Goal: Task Accomplishment & Management: Complete application form

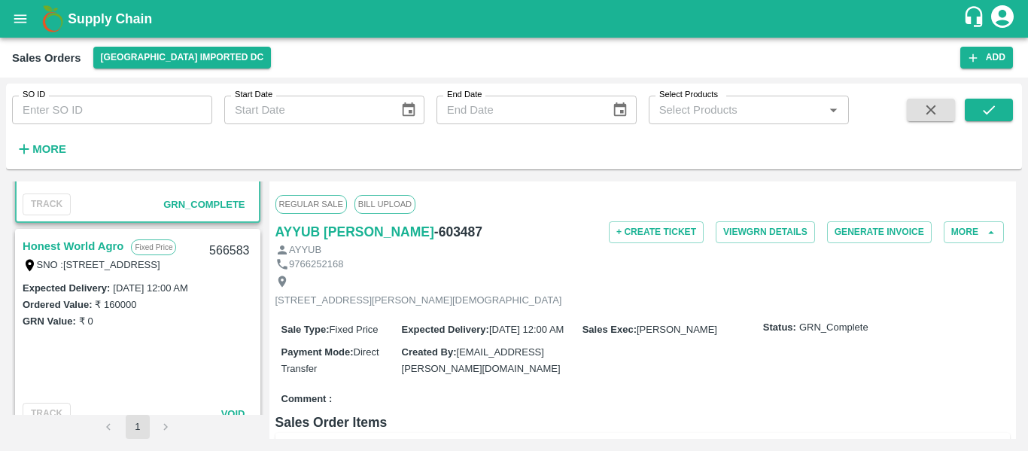
scroll to position [159, 0]
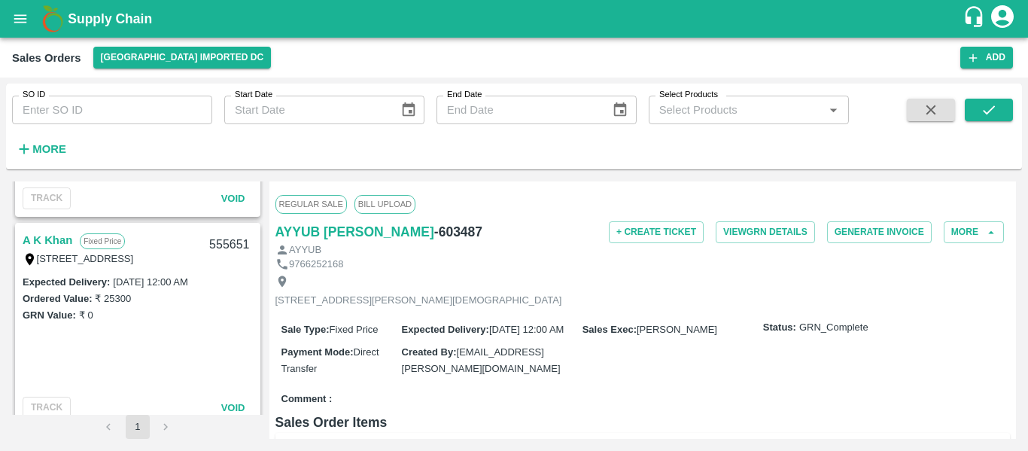
scroll to position [590, 0]
click at [990, 63] on button "Add" at bounding box center [986, 58] width 53 height 22
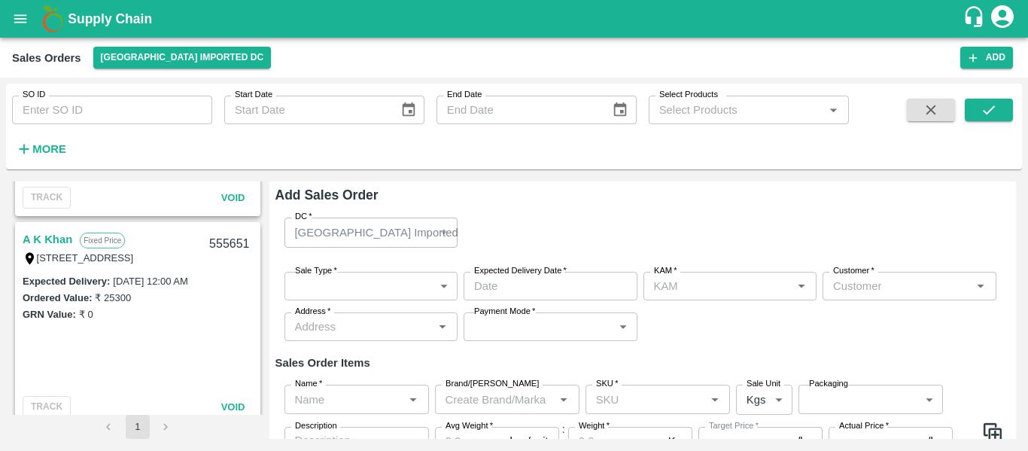
type input "[PERSON_NAME]"
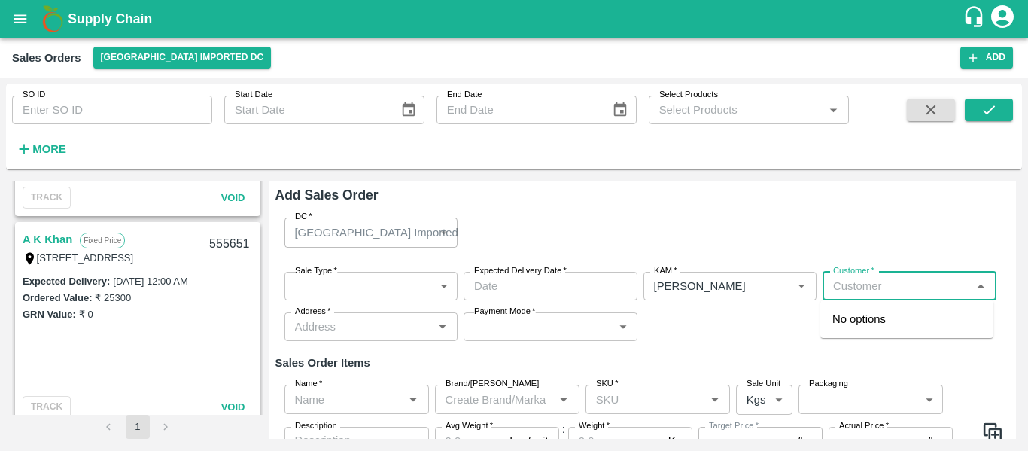
click at [838, 280] on input "Customer   *" at bounding box center [897, 286] width 140 height 20
type input "S"
type input "S.N Fruit"
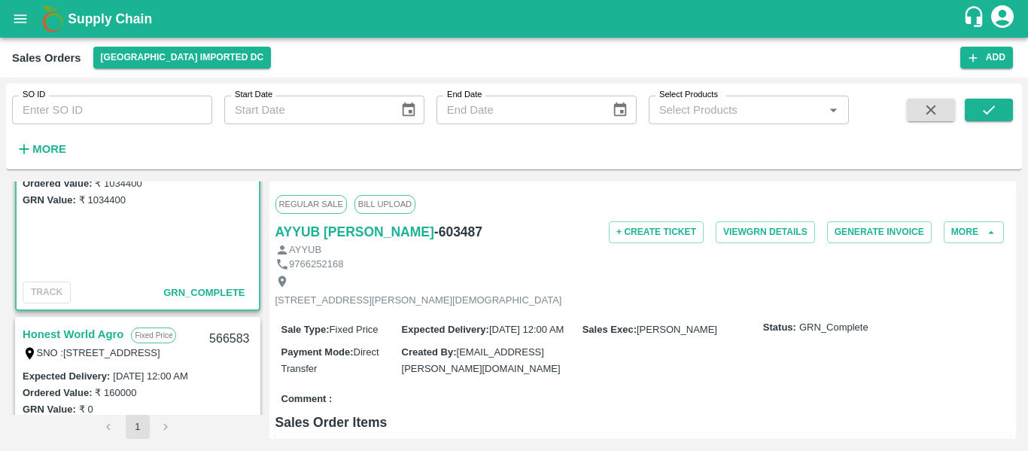
scroll to position [59, 0]
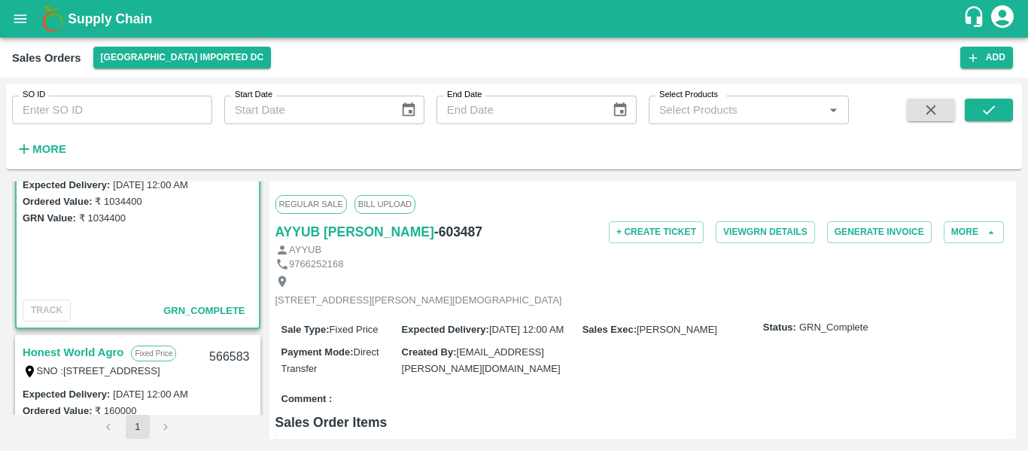
click at [1012, 16] on icon "account of current user" at bounding box center [1002, 16] width 23 height 23
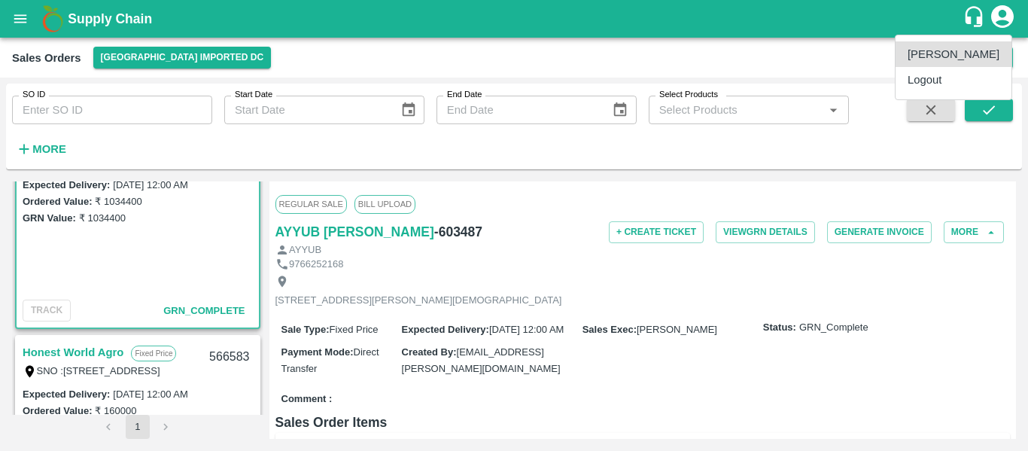
click at [1012, 16] on div at bounding box center [514, 225] width 1028 height 451
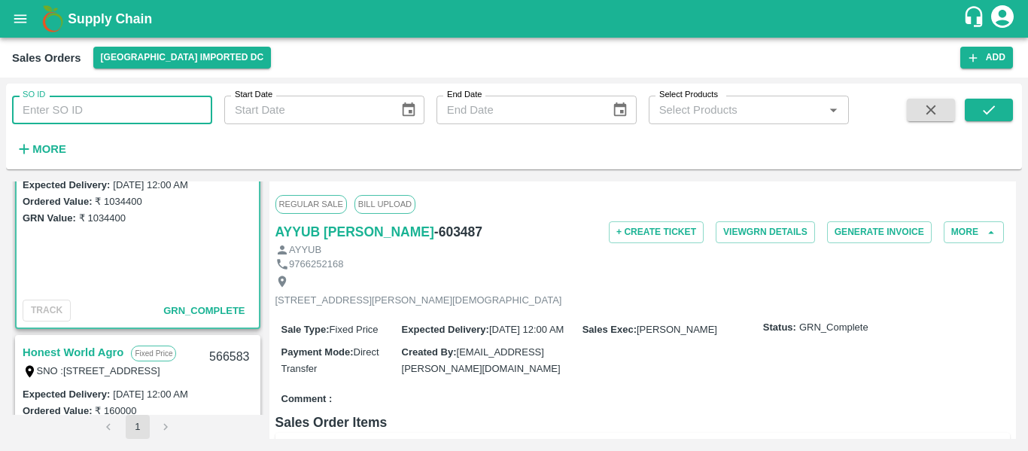
click at [111, 98] on input "SO ID" at bounding box center [112, 110] width 200 height 29
paste input "603532"
type input "603532"
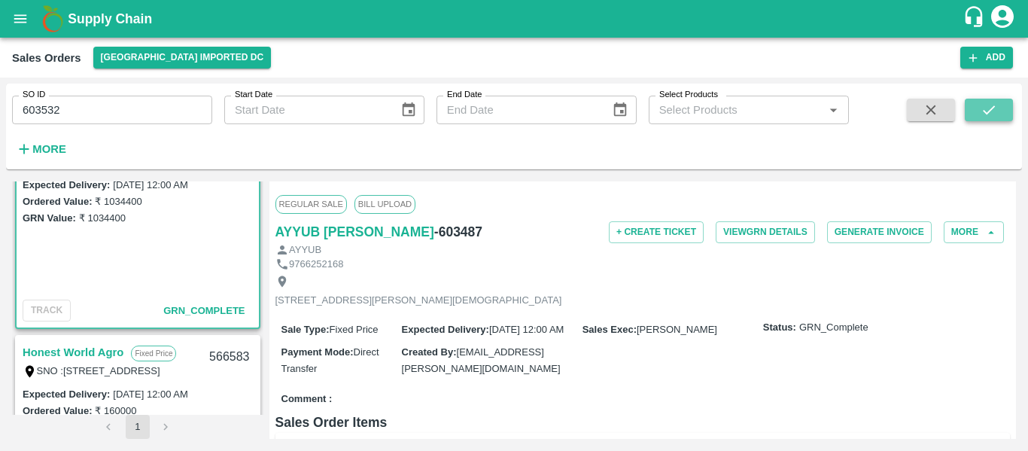
click at [1007, 105] on button "submit" at bounding box center [989, 110] width 48 height 23
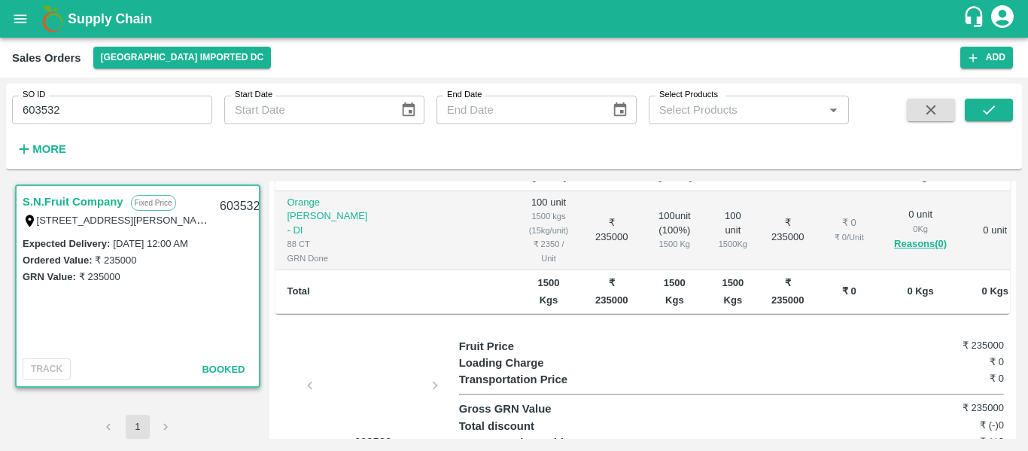
scroll to position [280, 0]
